Goal: Task Accomplishment & Management: Manage account settings

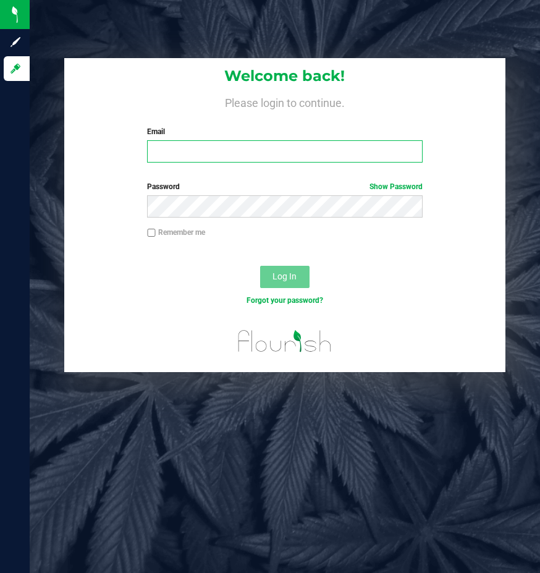
click at [220, 153] on input "Email" at bounding box center [285, 151] width 276 height 22
type input "[EMAIL_ADDRESS][DOMAIN_NAME]"
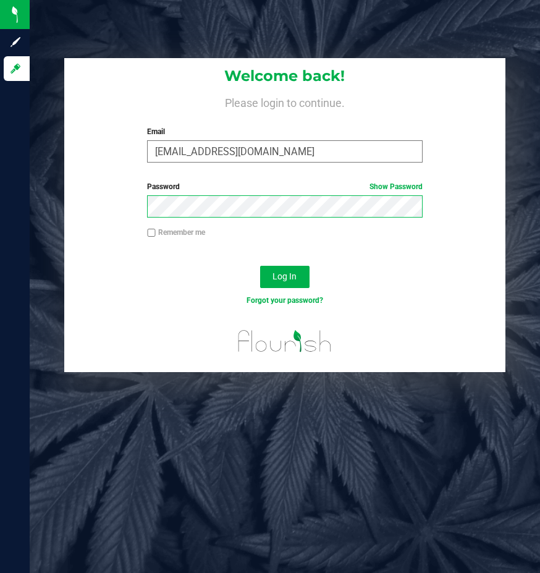
click at [260, 266] on button "Log In" at bounding box center [284, 277] width 49 height 22
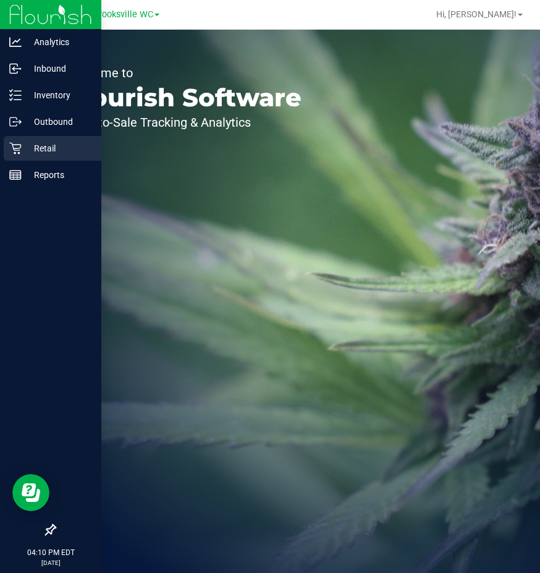
click at [19, 143] on icon at bounding box center [15, 148] width 12 height 12
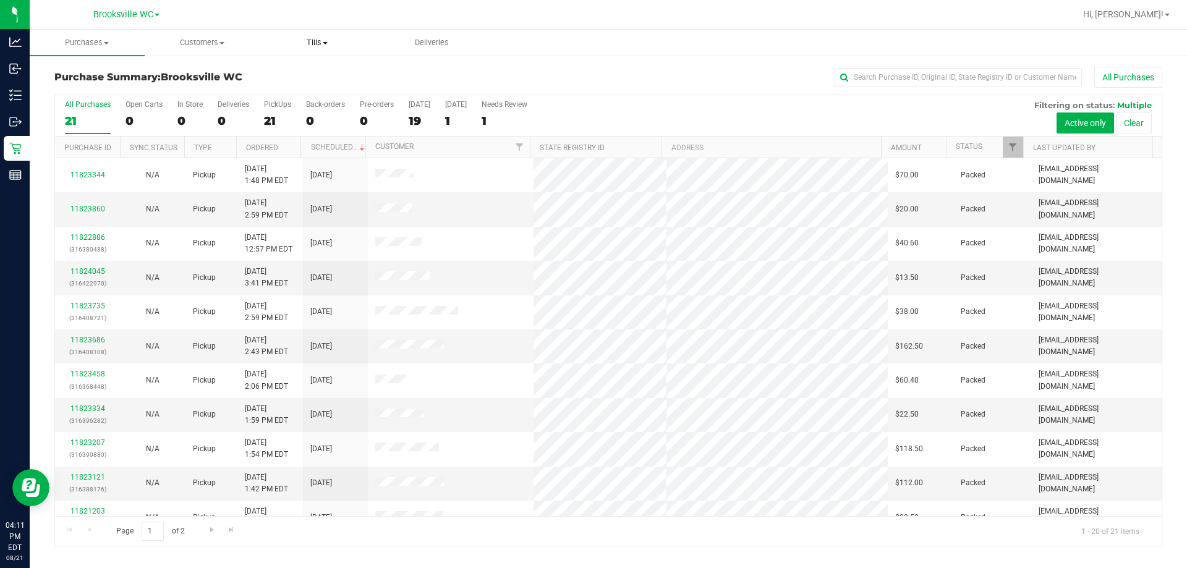
click at [309, 45] on span "Tills" at bounding box center [317, 42] width 114 height 11
click at [320, 79] on span "Manage tills" at bounding box center [301, 74] width 83 height 11
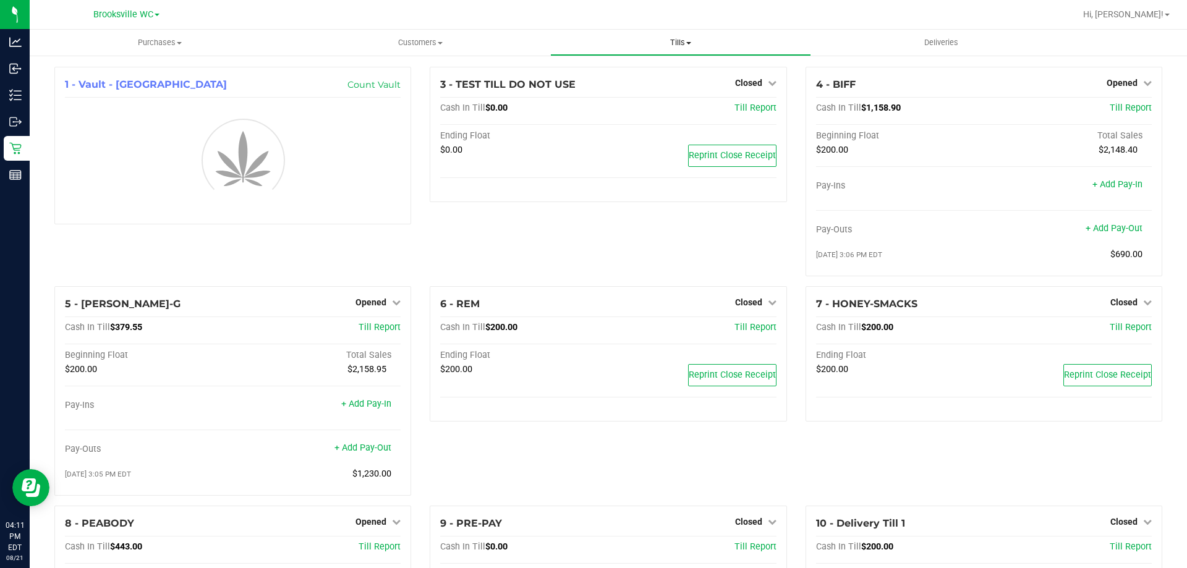
click at [540, 43] on span "Tills" at bounding box center [680, 42] width 259 height 11
click at [540, 79] on li "Manage tills" at bounding box center [680, 74] width 260 height 15
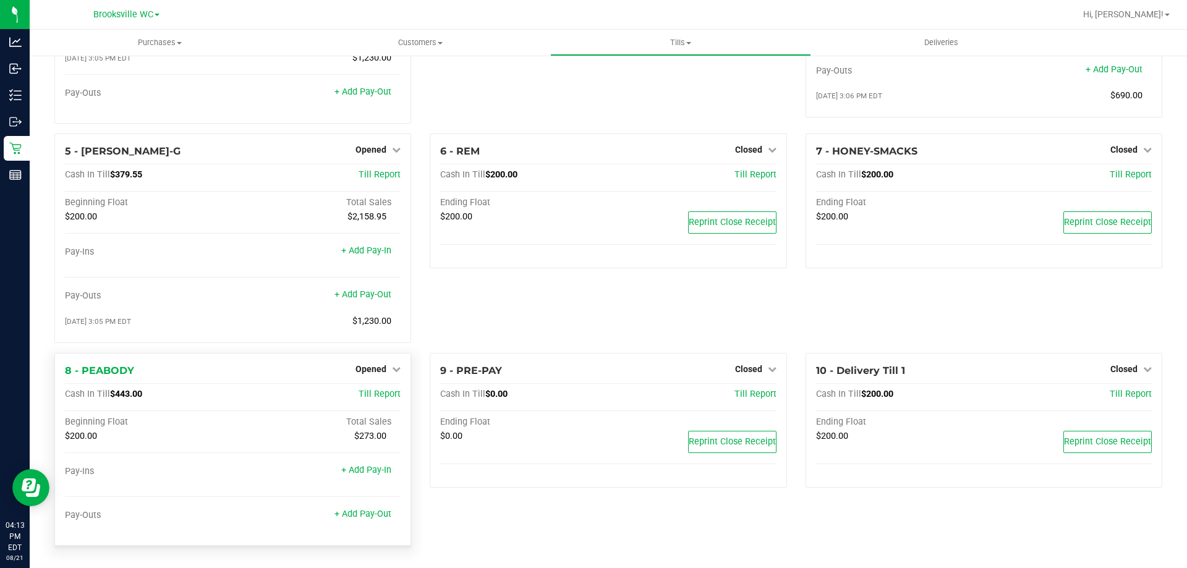
scroll to position [163, 0]
click at [377, 369] on span "Opened" at bounding box center [371, 369] width 31 height 10
click at [363, 396] on link "Close Till" at bounding box center [372, 395] width 33 height 10
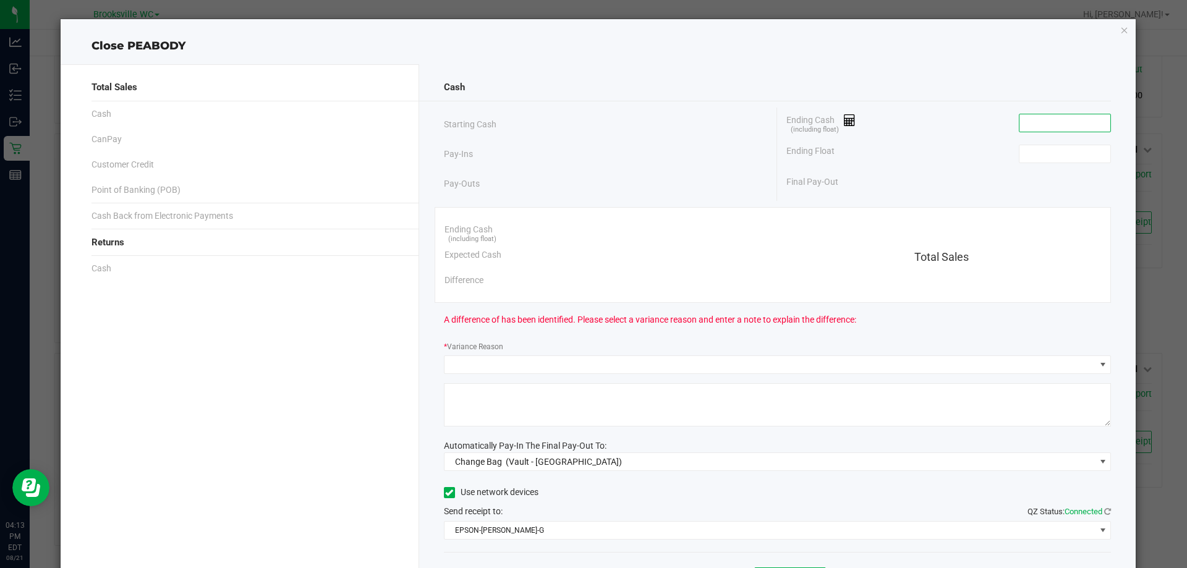
click at [540, 126] on input at bounding box center [1065, 122] width 91 height 17
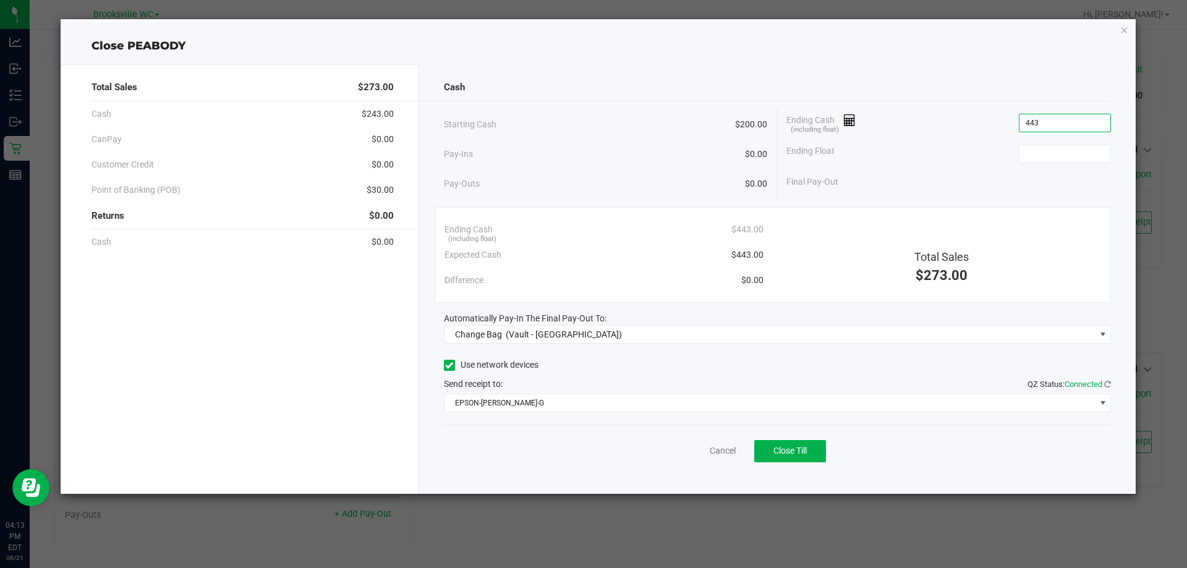
type input "$443.00"
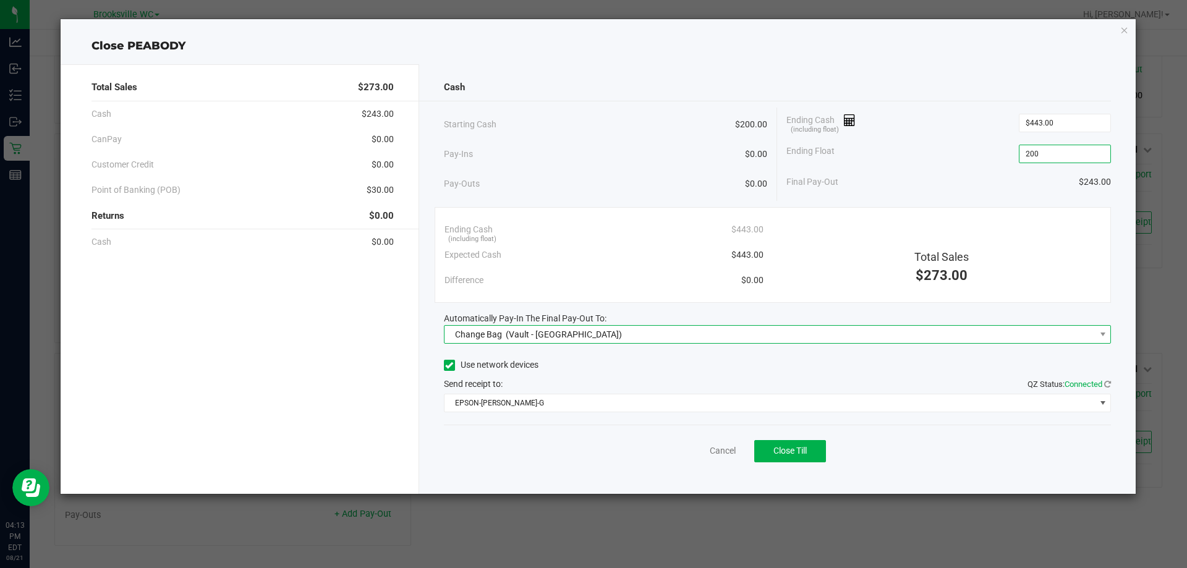
type input "$200.00"
click at [540, 336] on span "Change Bag (Vault - Brooksville)" at bounding box center [770, 334] width 651 height 17
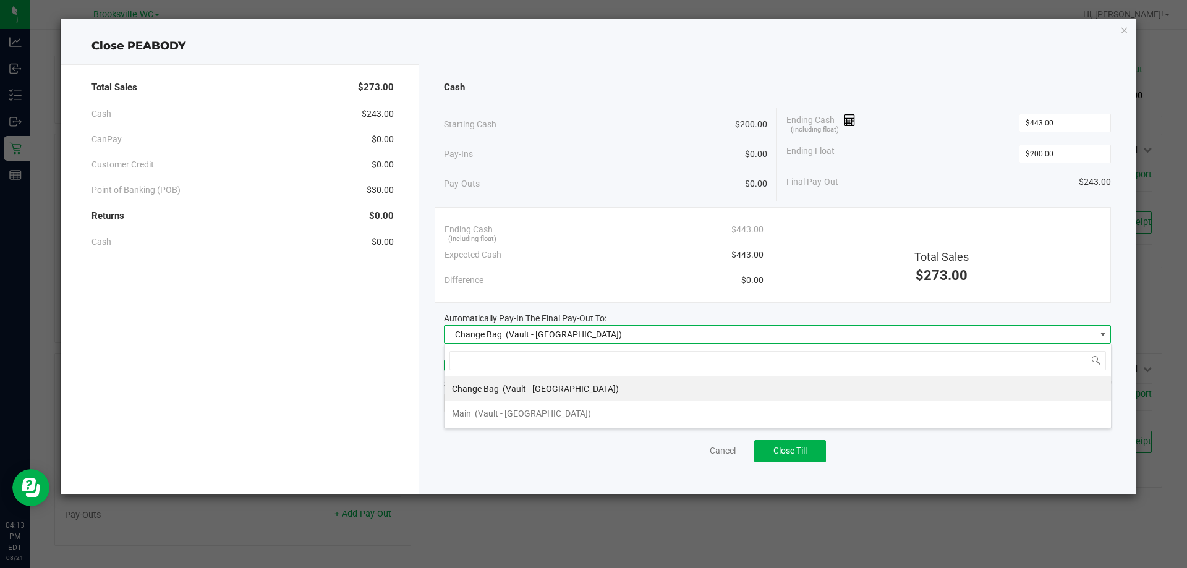
scroll to position [19, 667]
click at [540, 415] on li "Main (Vault - Brooksville)" at bounding box center [778, 413] width 667 height 25
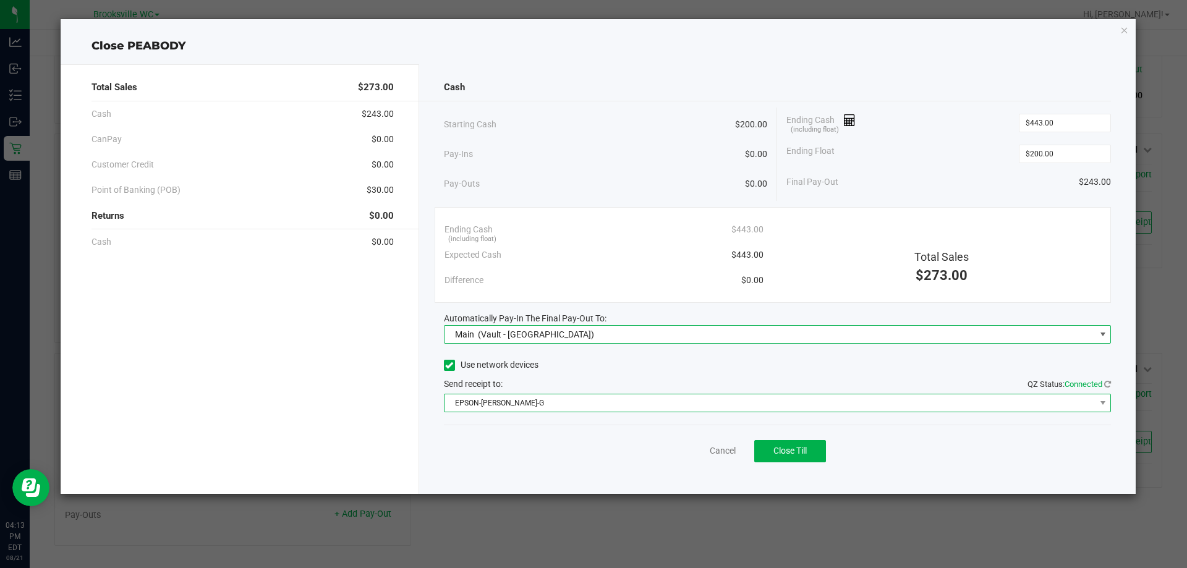
click at [540, 399] on span "EPSON-BECKY-G" at bounding box center [770, 403] width 651 height 17
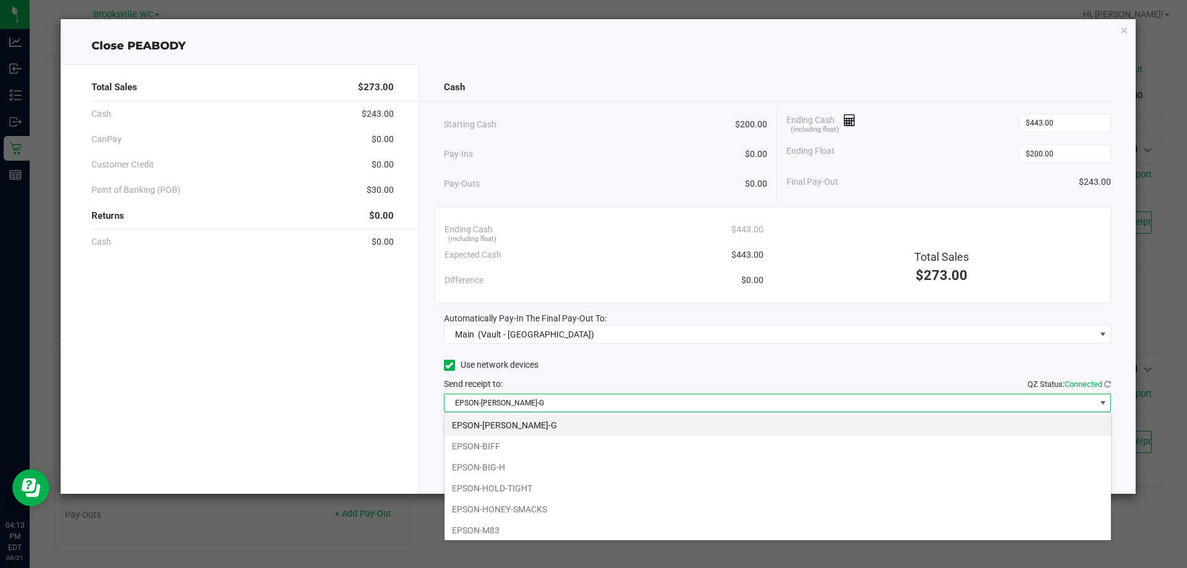
scroll to position [108, 0]
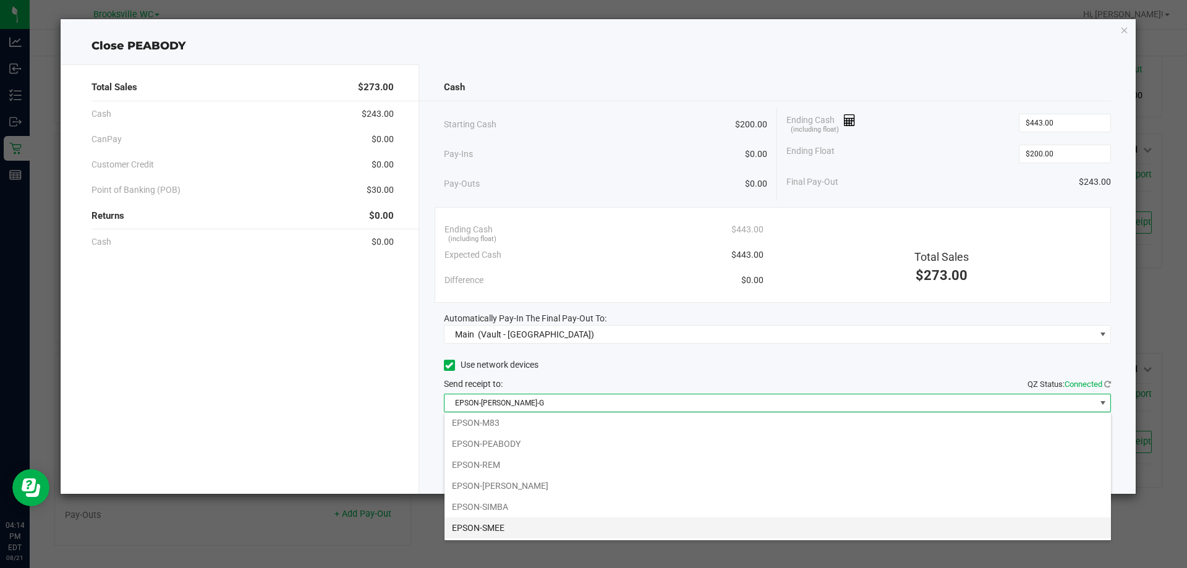
click at [540, 522] on li "EPSON-SMEE" at bounding box center [778, 528] width 667 height 21
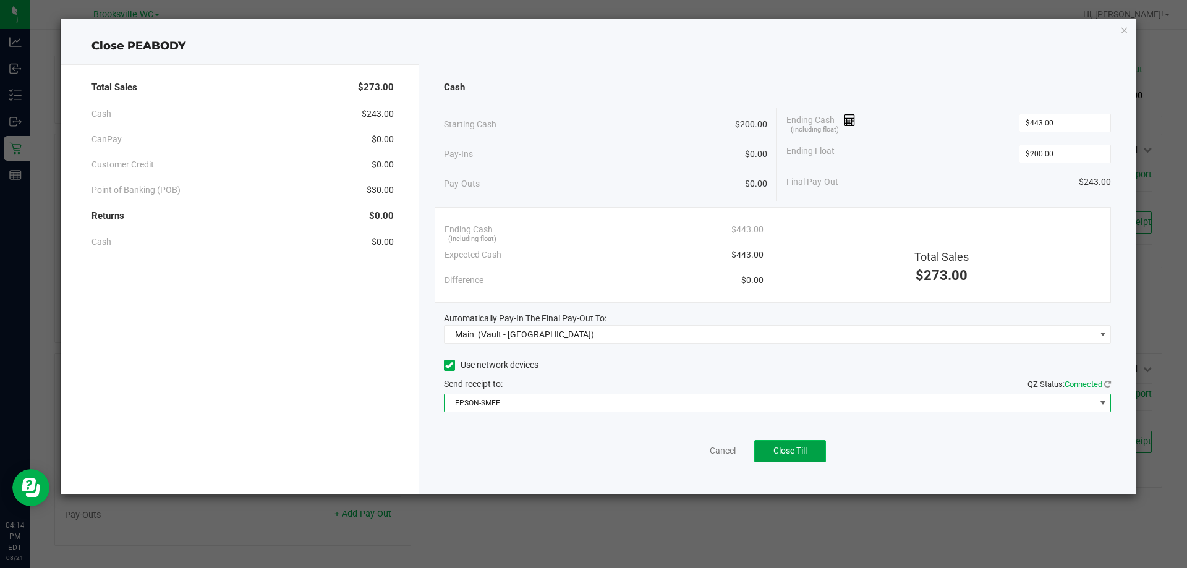
click at [540, 457] on button "Close Till" at bounding box center [790, 451] width 72 height 22
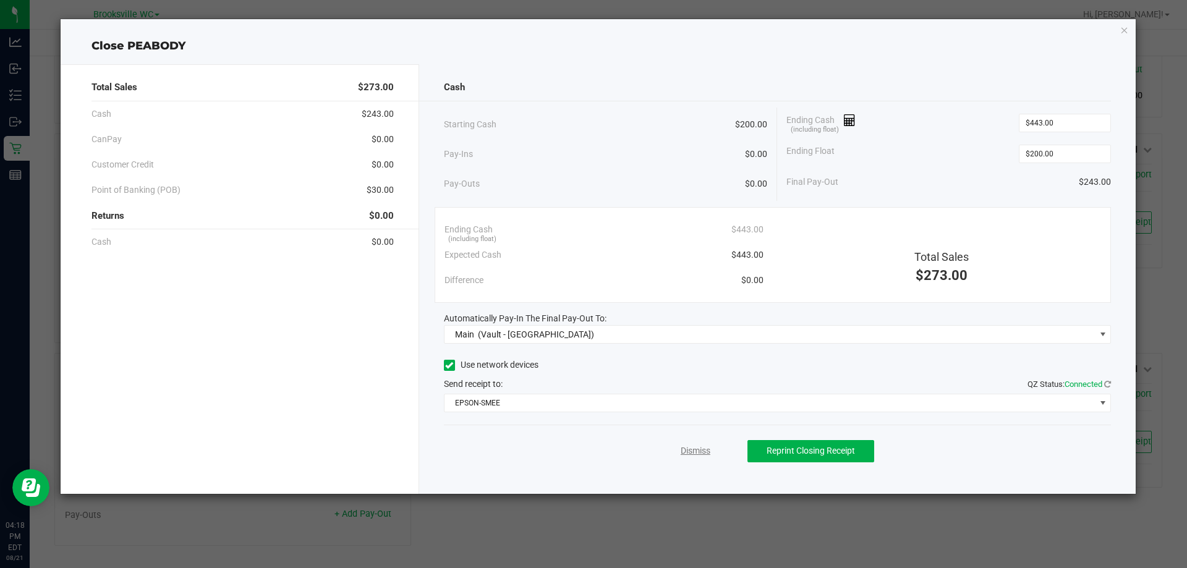
click at [540, 454] on link "Dismiss" at bounding box center [696, 451] width 30 height 13
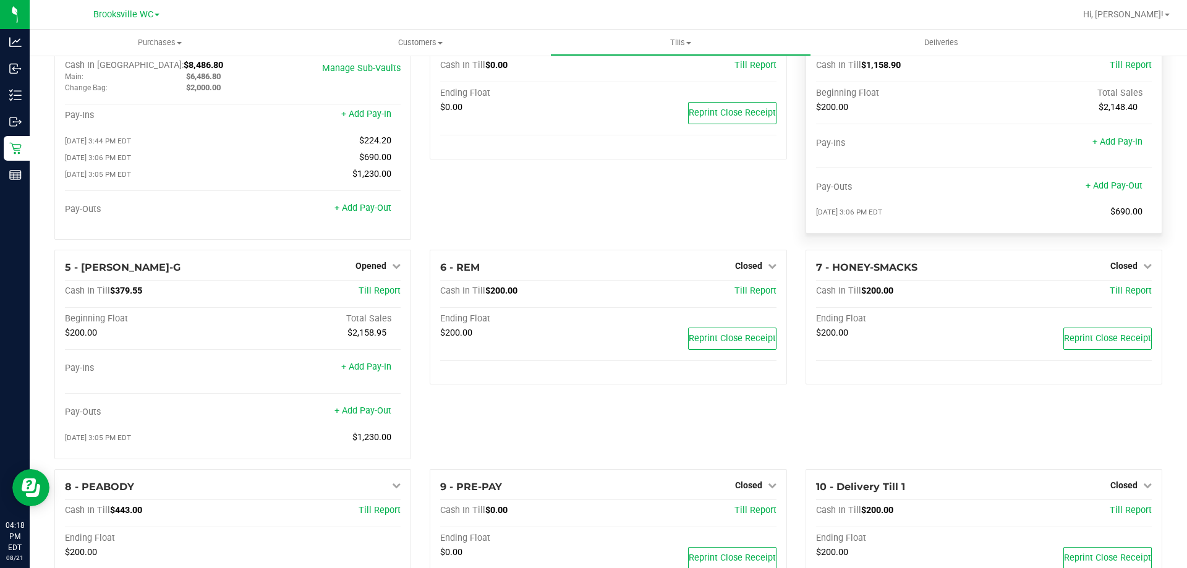
scroll to position [0, 0]
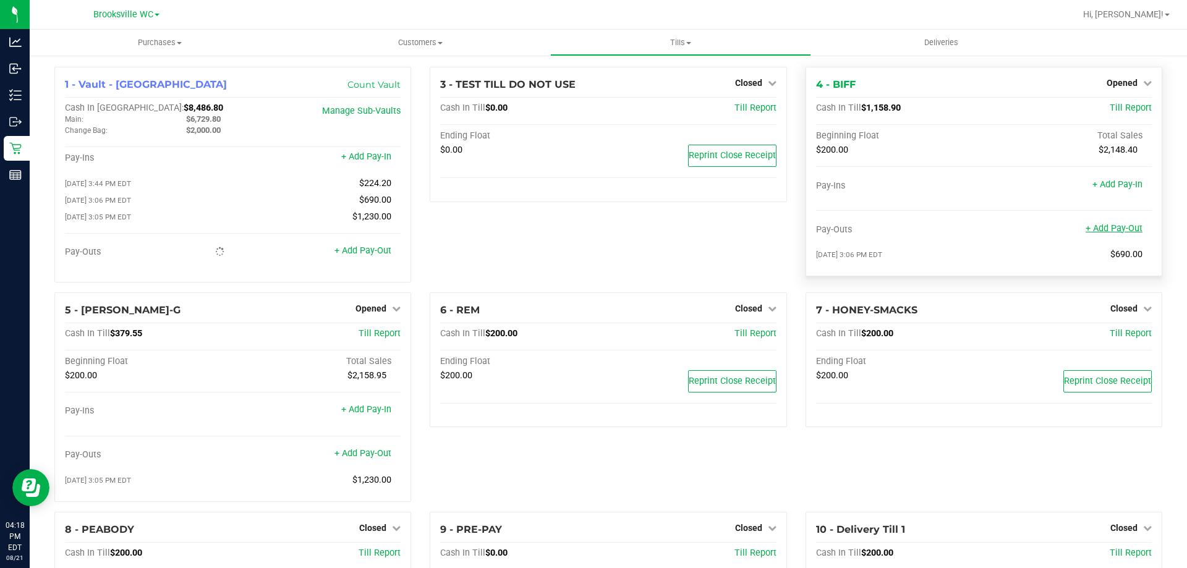
click at [540, 228] on link "+ Add Pay-Out" at bounding box center [1114, 228] width 57 height 11
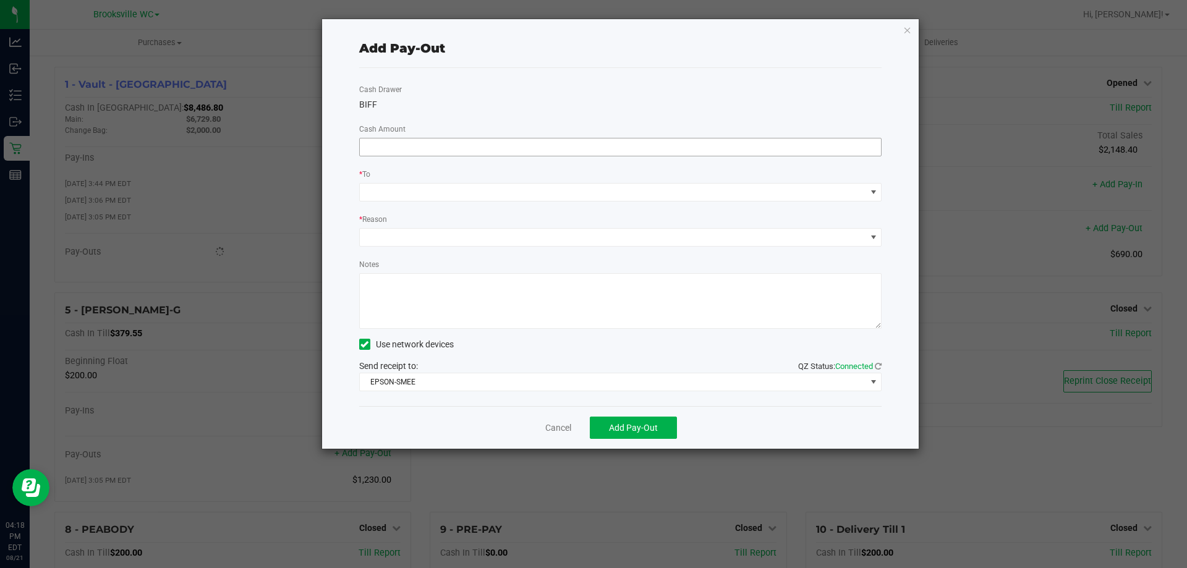
click at [540, 142] on input at bounding box center [621, 147] width 522 height 17
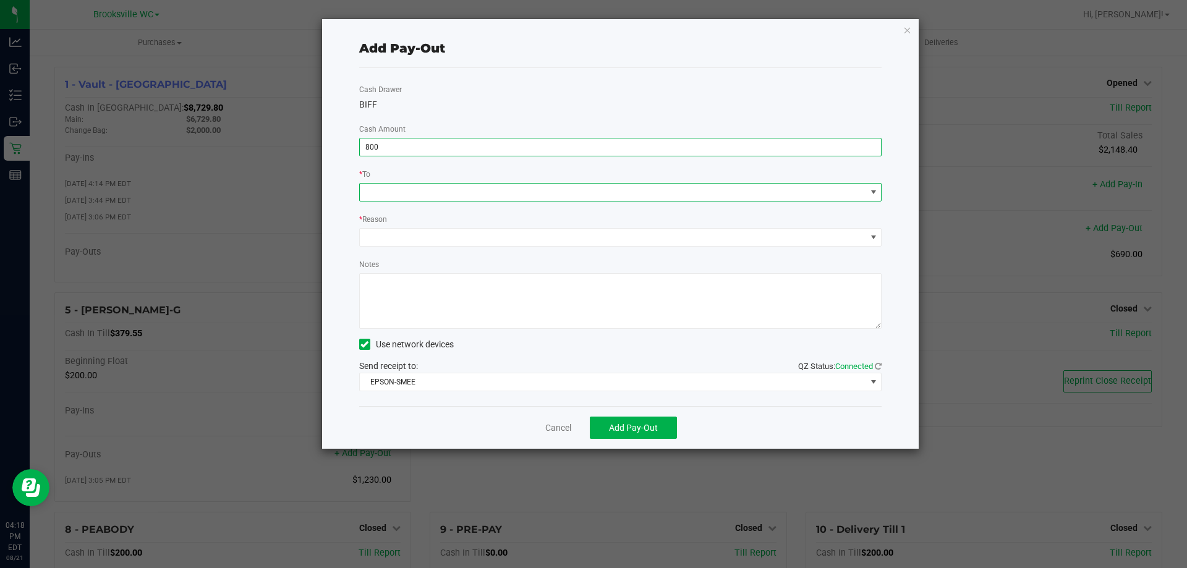
type input "$800.00"
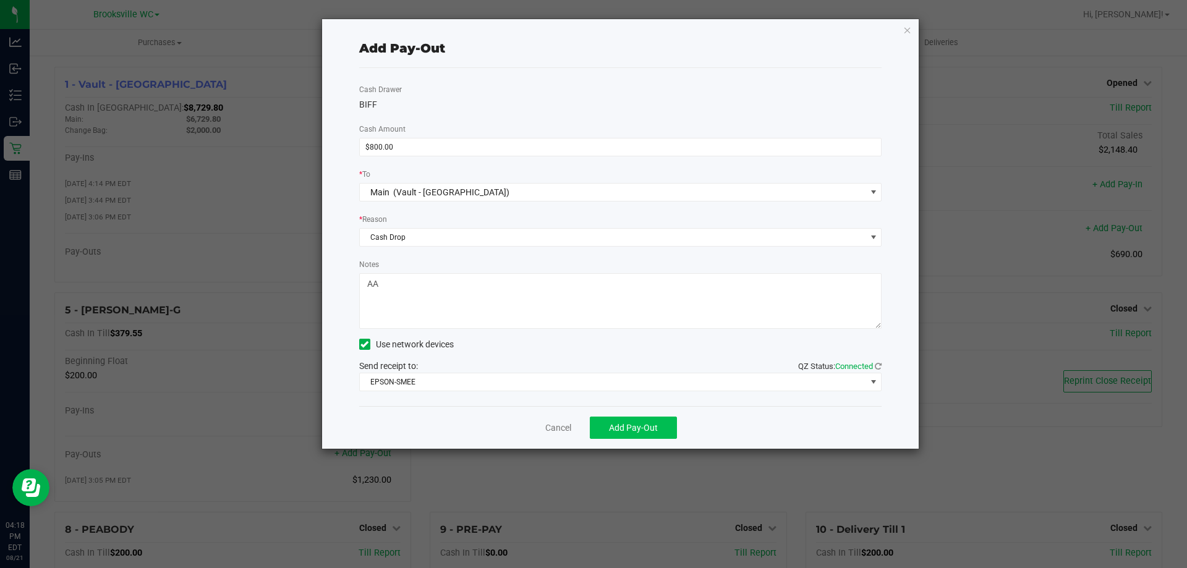
type textarea "AA"
click at [540, 428] on span "Add Pay-Out" at bounding box center [633, 428] width 49 height 10
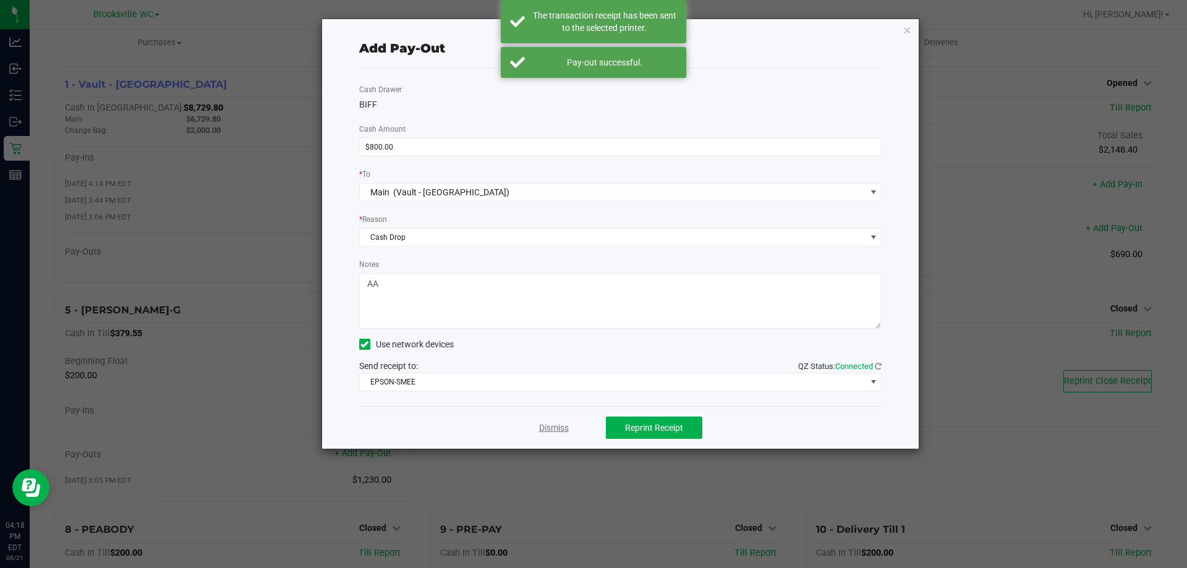
click at [540, 426] on link "Dismiss" at bounding box center [554, 428] width 30 height 13
